Goal: Information Seeking & Learning: Check status

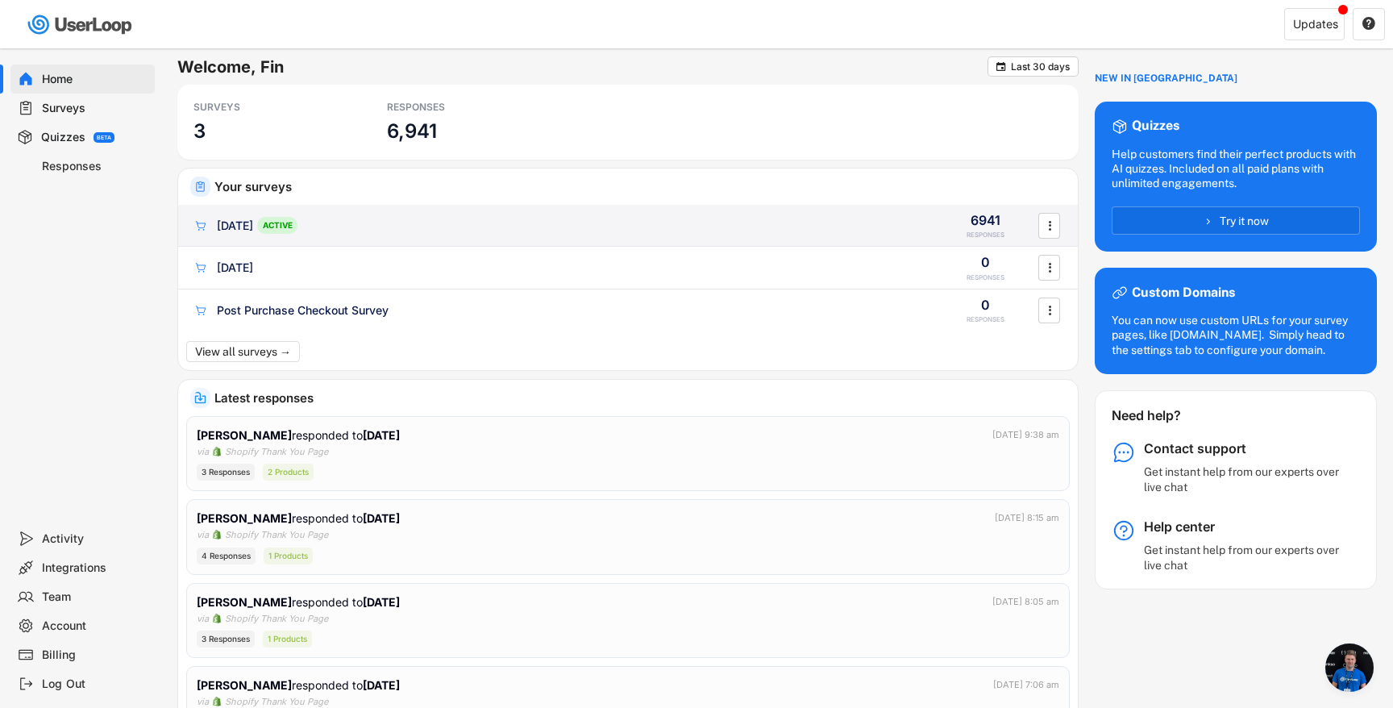
click at [376, 214] on div "[DATE] ACTIVE 6941 RESPONSES " at bounding box center [628, 226] width 900 height 42
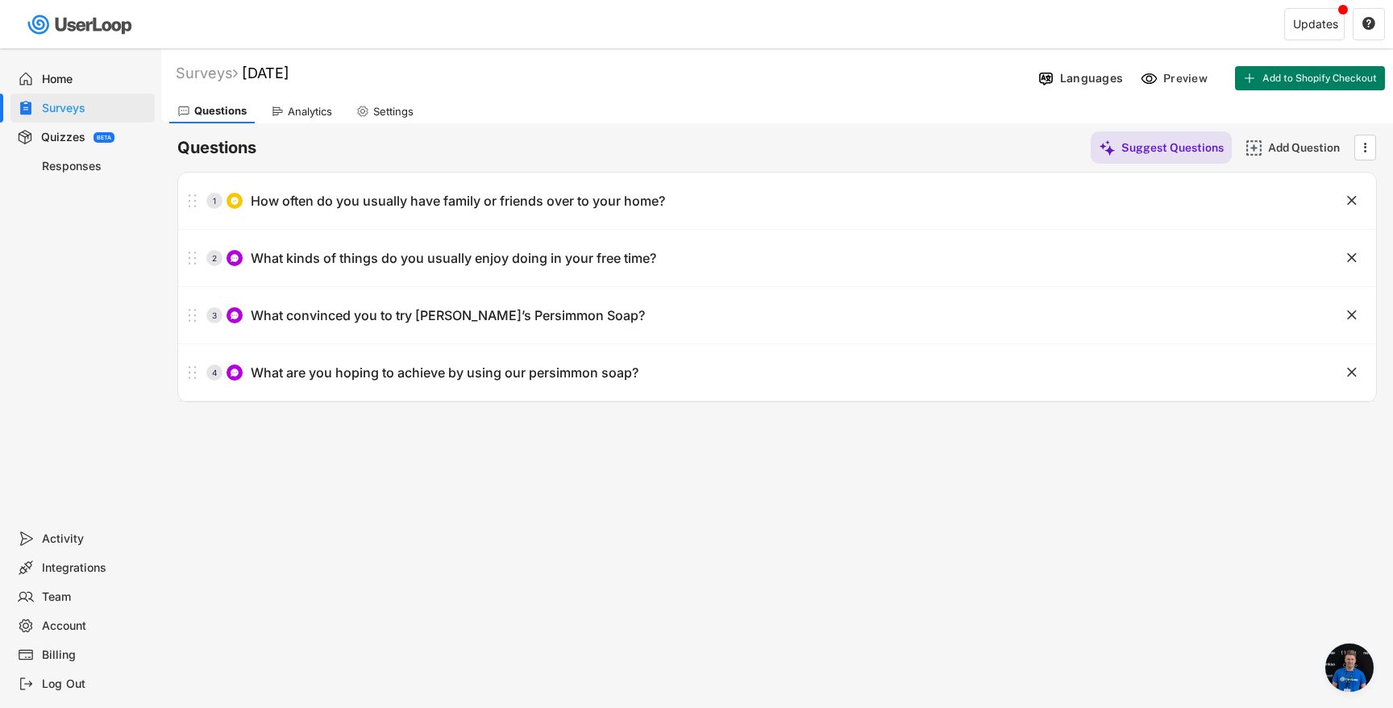
click at [331, 109] on div "Analytics" at bounding box center [310, 112] width 44 height 14
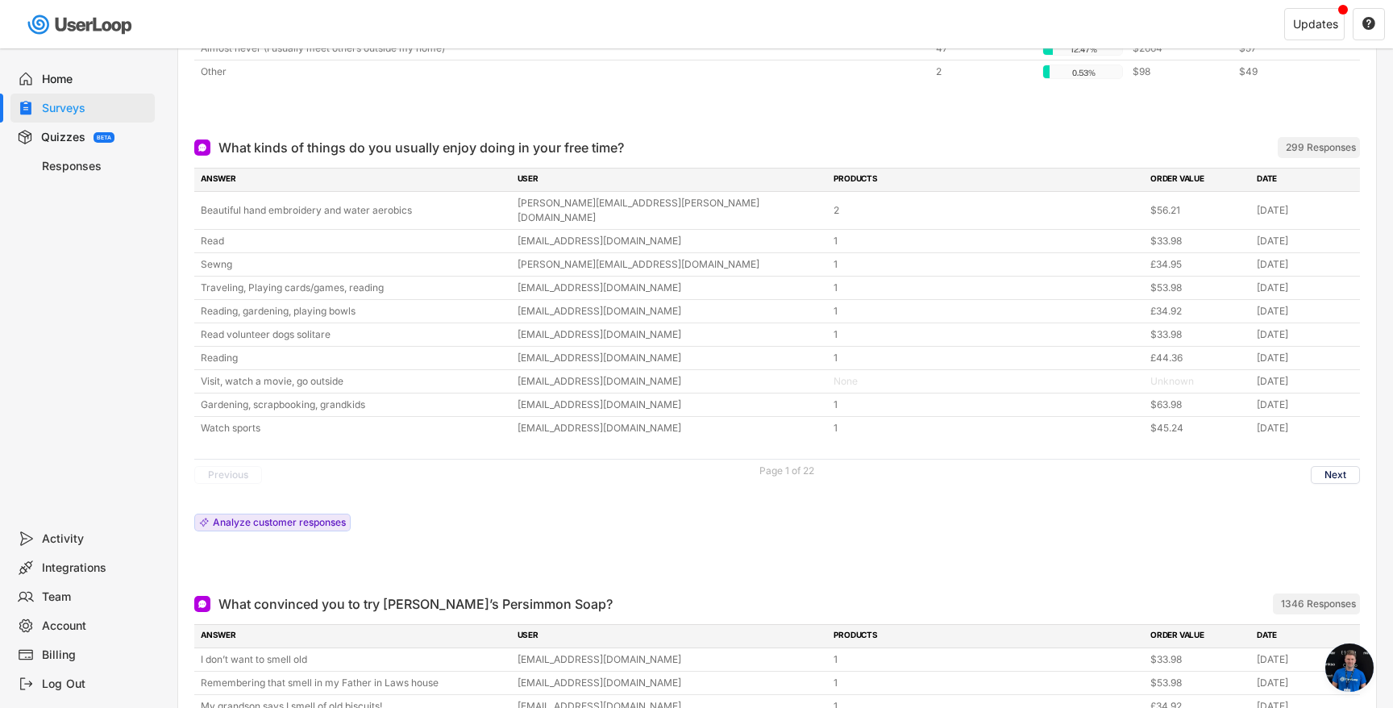
scroll to position [358, 0]
click at [1329, 468] on button "Next" at bounding box center [1335, 477] width 49 height 18
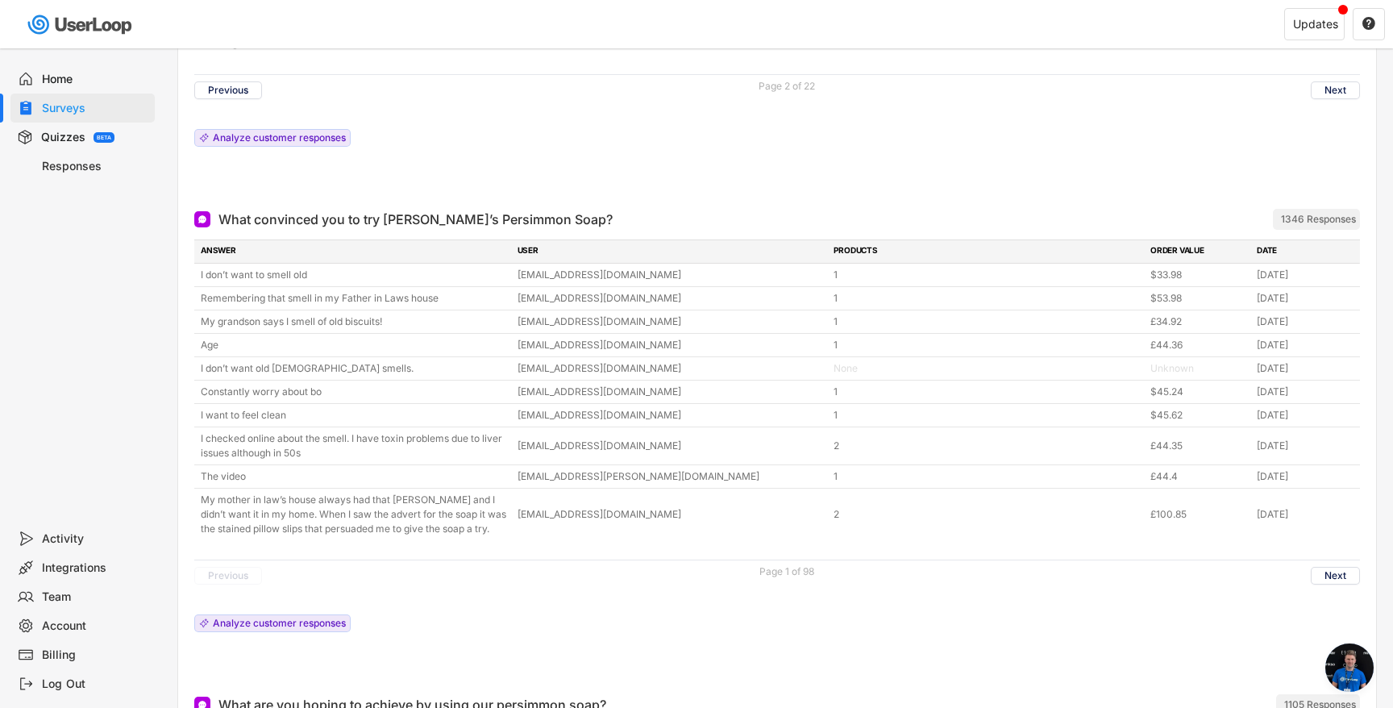
scroll to position [746, 0]
click at [1342, 565] on button "Next" at bounding box center [1335, 574] width 49 height 18
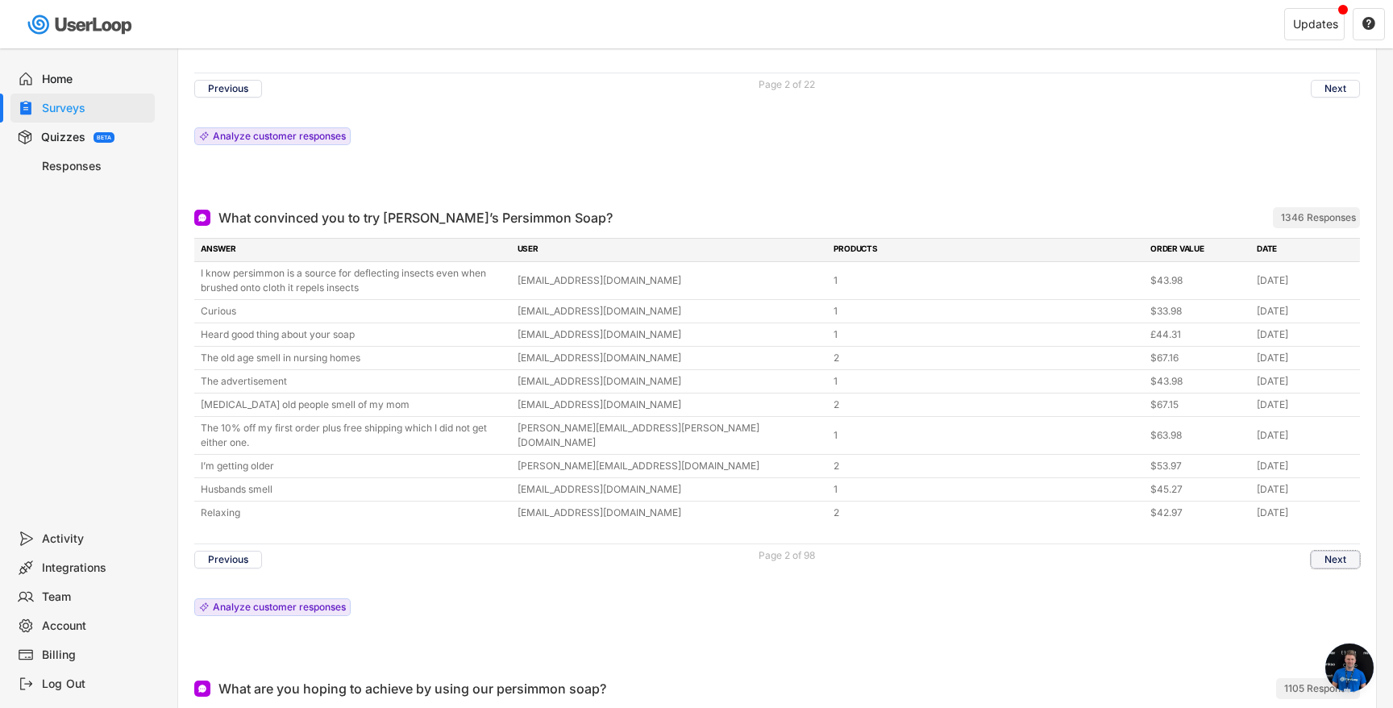
click at [1318, 551] on button "Next" at bounding box center [1335, 560] width 49 height 18
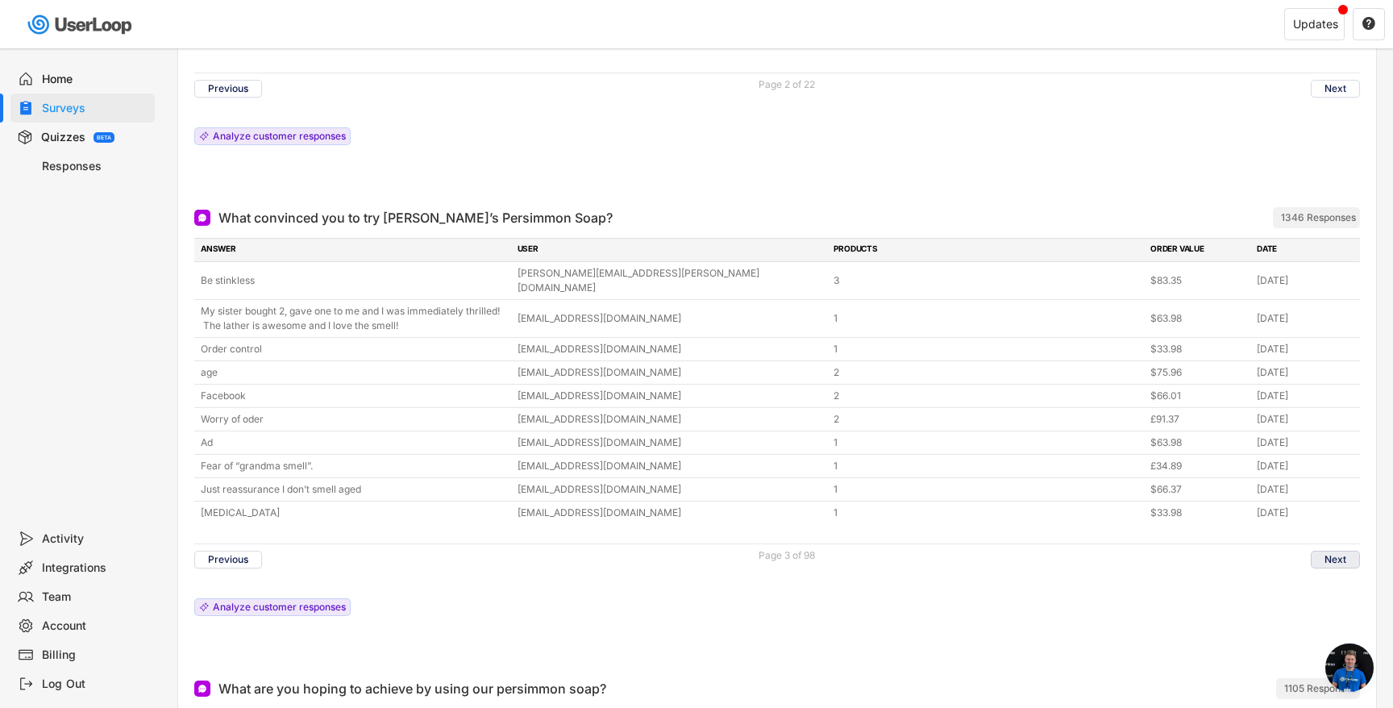
click at [1322, 551] on button "Next" at bounding box center [1335, 560] width 49 height 18
